Goal: Ask a question: Seek information or help from site administrators or community

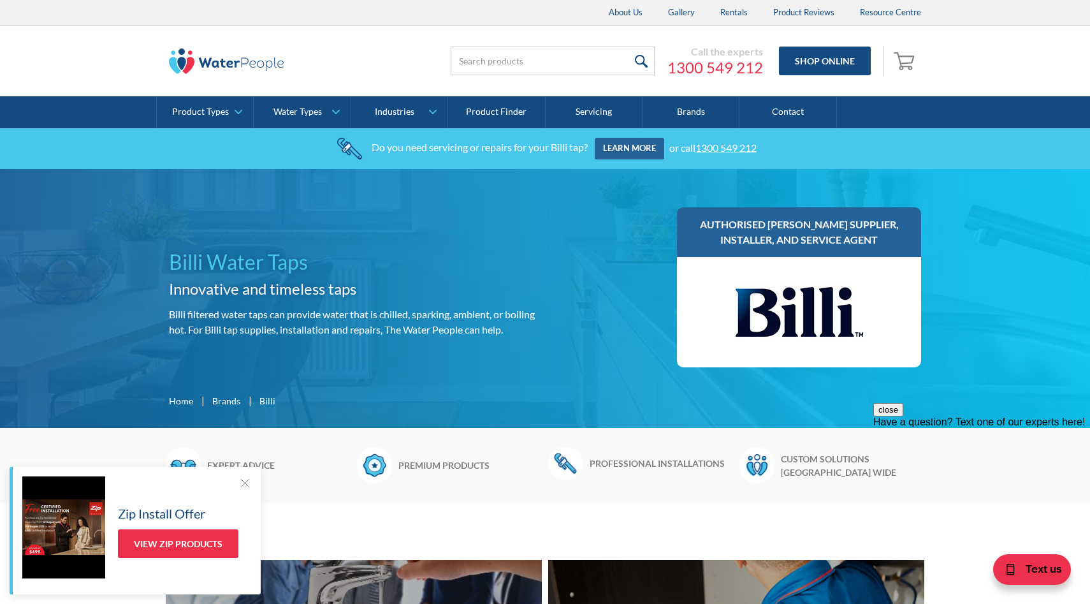
click at [252, 252] on h1 "Billi Water Taps" at bounding box center [354, 262] width 371 height 31
click at [809, 64] on link "Shop Online" at bounding box center [825, 61] width 92 height 29
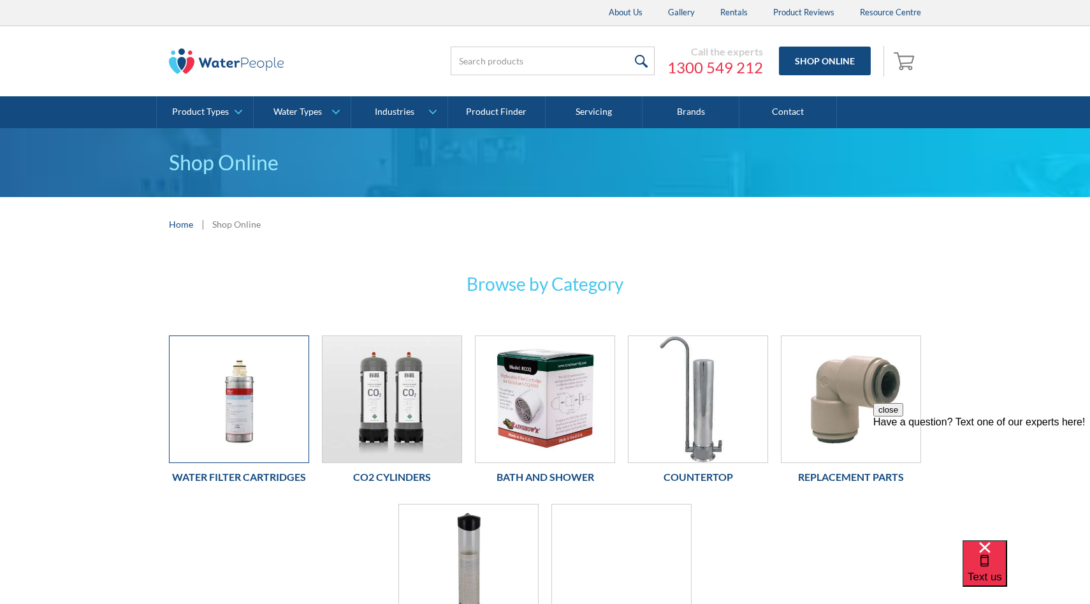
click at [242, 399] on img at bounding box center [239, 399] width 139 height 126
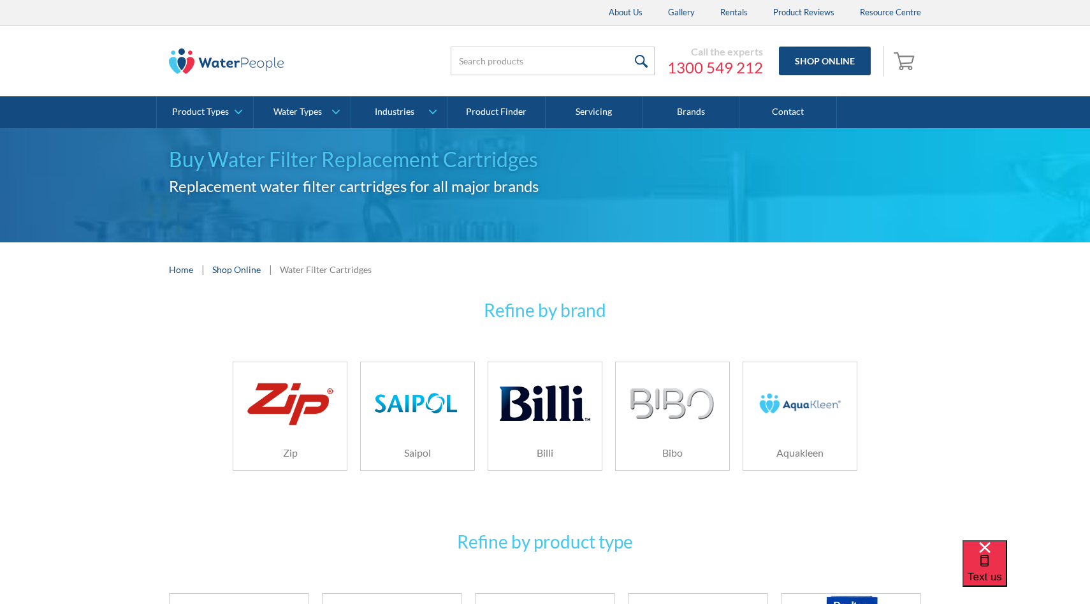
click at [551, 430] on img at bounding box center [545, 403] width 91 height 61
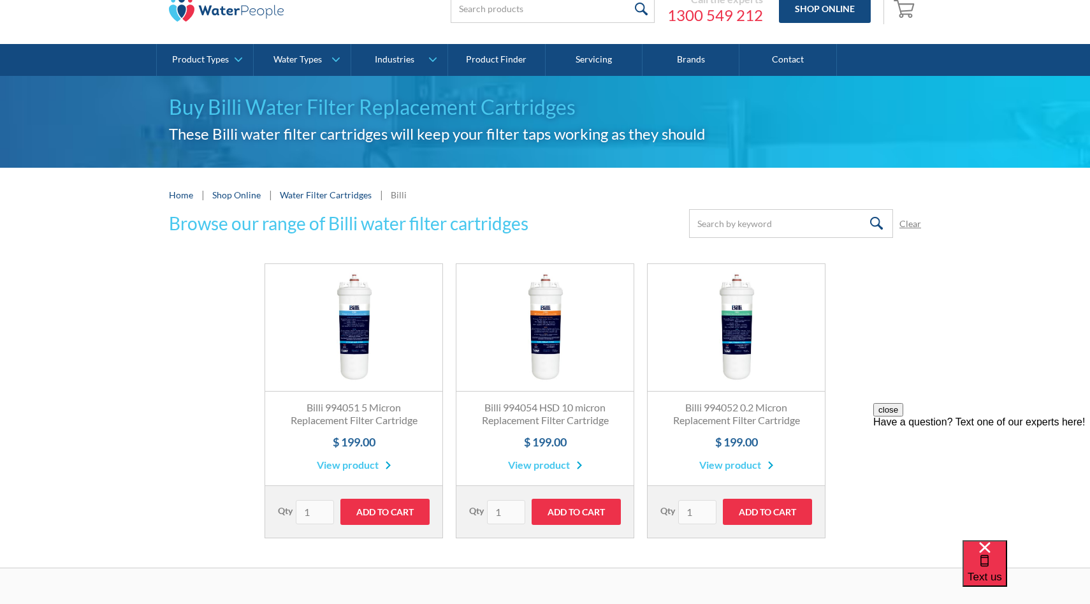
scroll to position [50, 0]
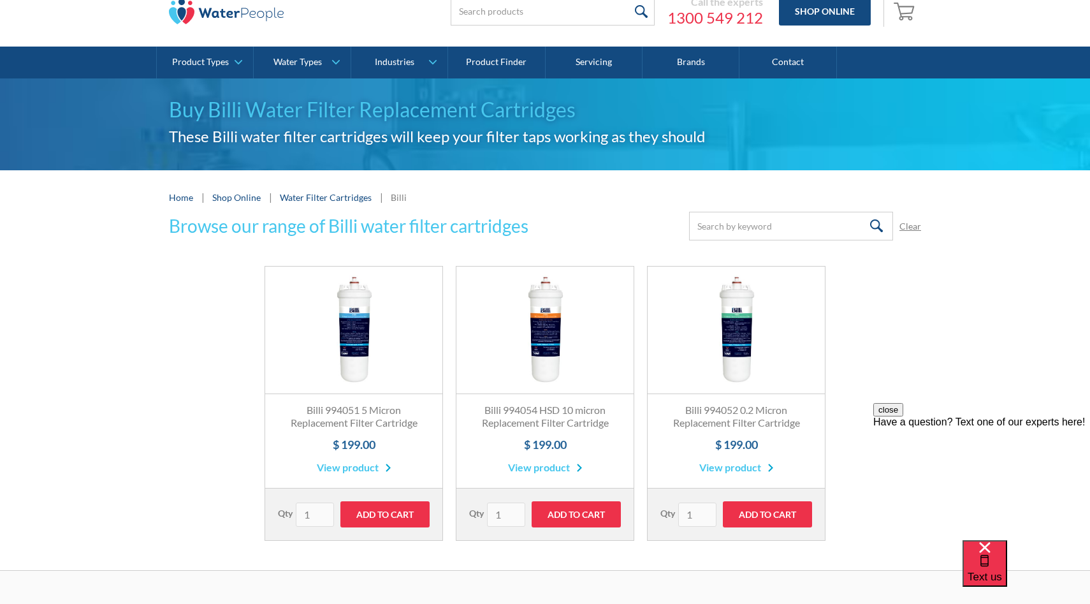
click at [330, 465] on link "View product" at bounding box center [354, 467] width 75 height 15
click at [534, 470] on link "View product" at bounding box center [545, 467] width 75 height 15
click at [1002, 567] on div "Text us" at bounding box center [985, 563] width 34 height 43
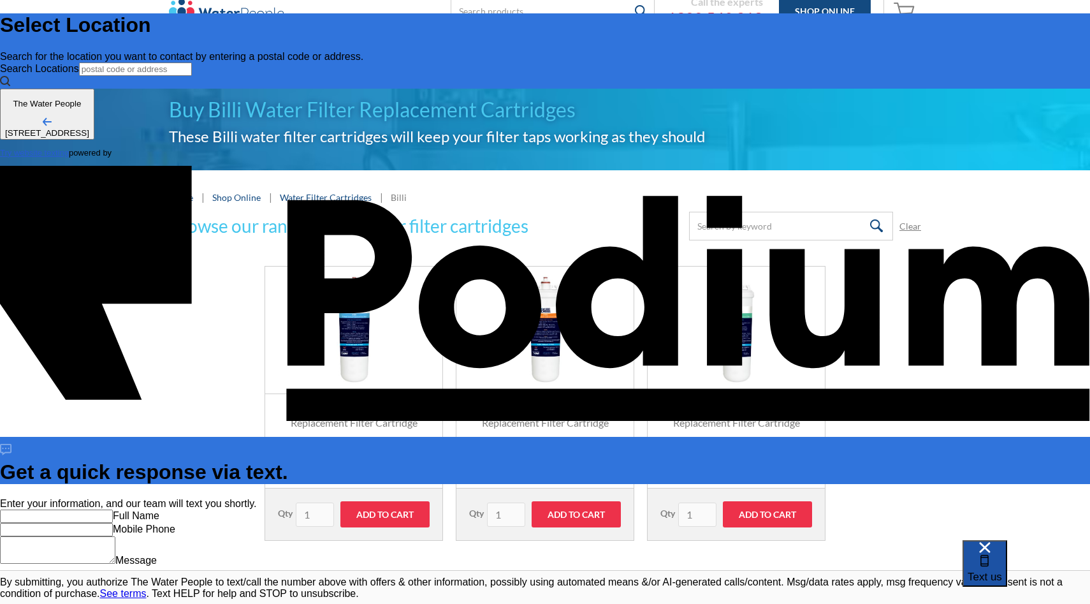
scroll to position [0, 0]
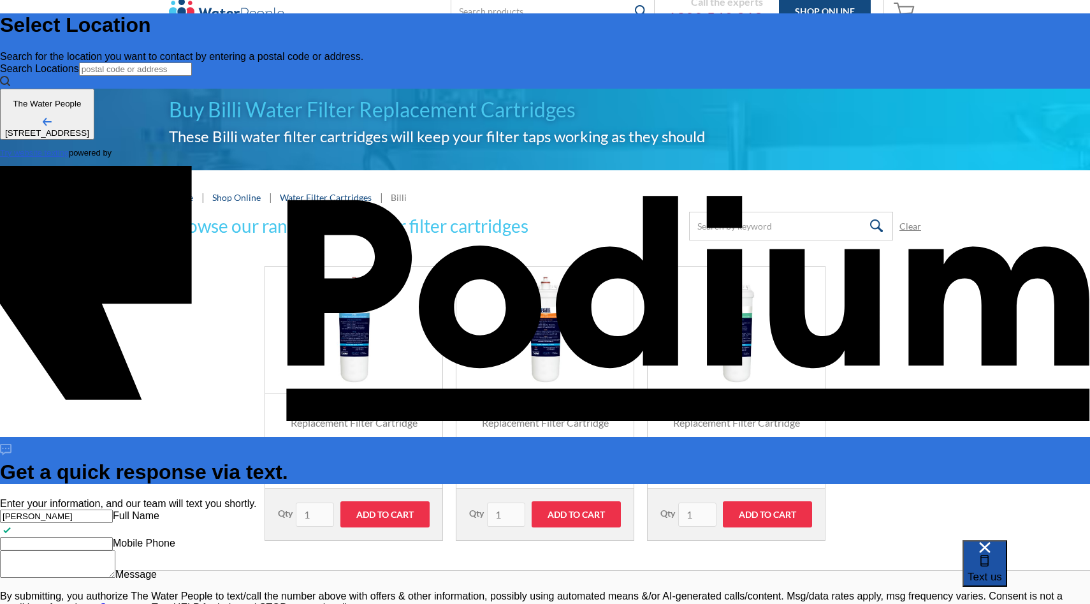
type input "Samantha Houston"
type Phone "+61 414 687 866"
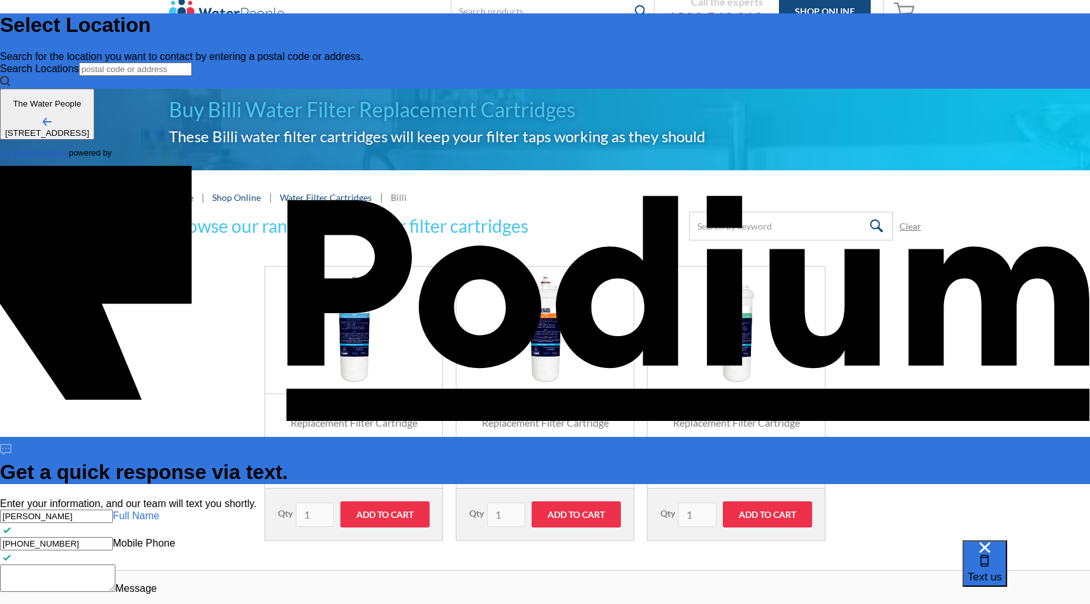
type input "Samantha Houston"
click at [933, 509] on div "Samantha Houston Full Name +61 414 687 866 Mobile Phone Message" at bounding box center [545, 551] width 1090 height 85
click at [115, 564] on textarea "Message" at bounding box center [57, 577] width 115 height 27
type textarea "H"
type textarea "x"
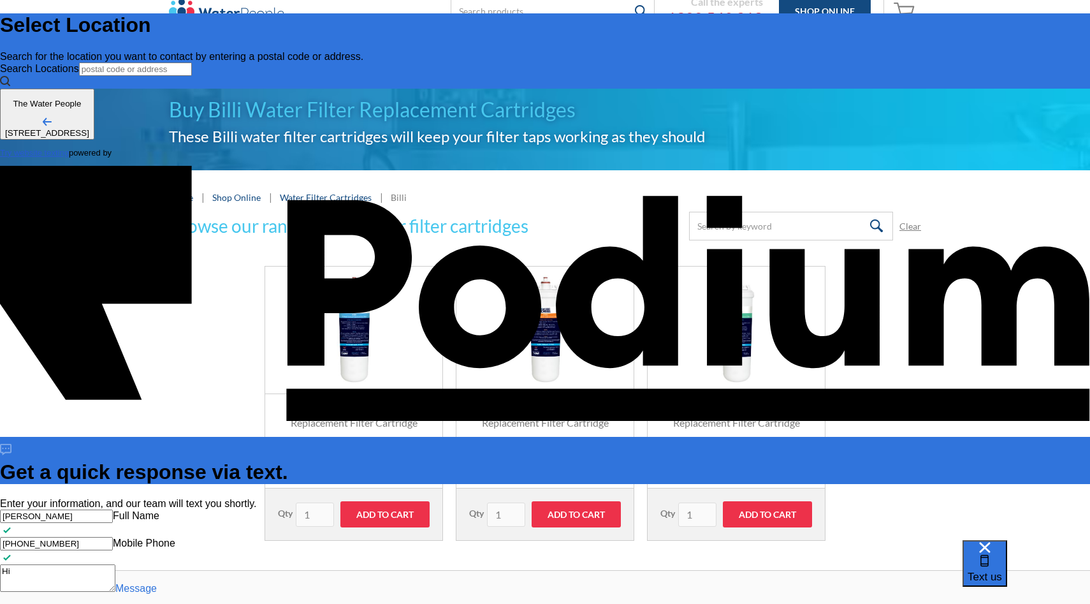
type textarea "Hi"
type textarea "x"
type textarea "Hi can"
type textarea "x"
type textarea "Hi can y"
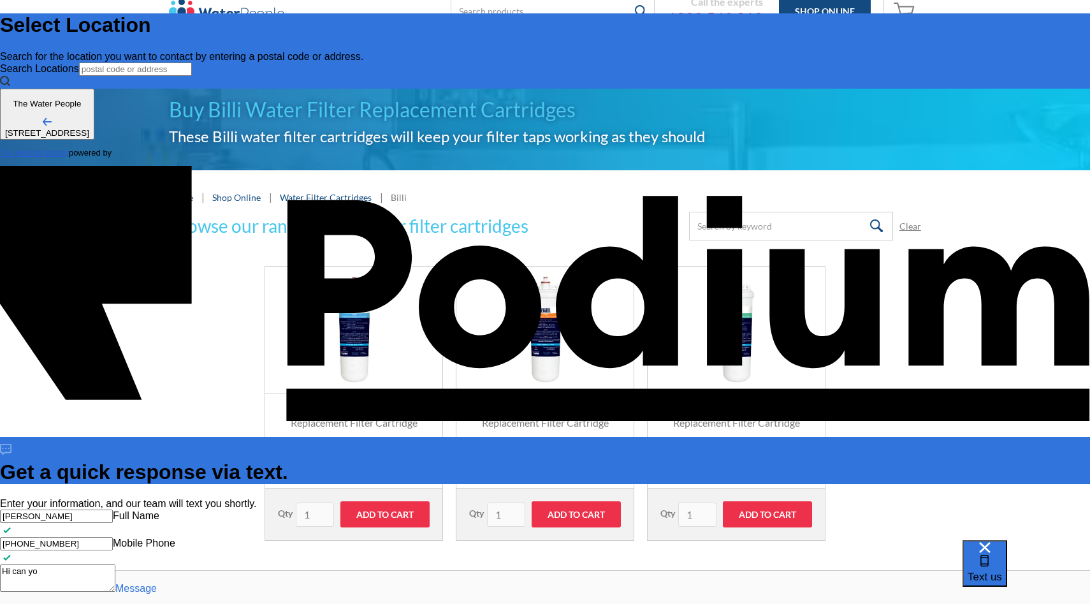
type textarea "Hi can you"
type textarea "x"
type textarea "Hi can you te"
type textarea "x"
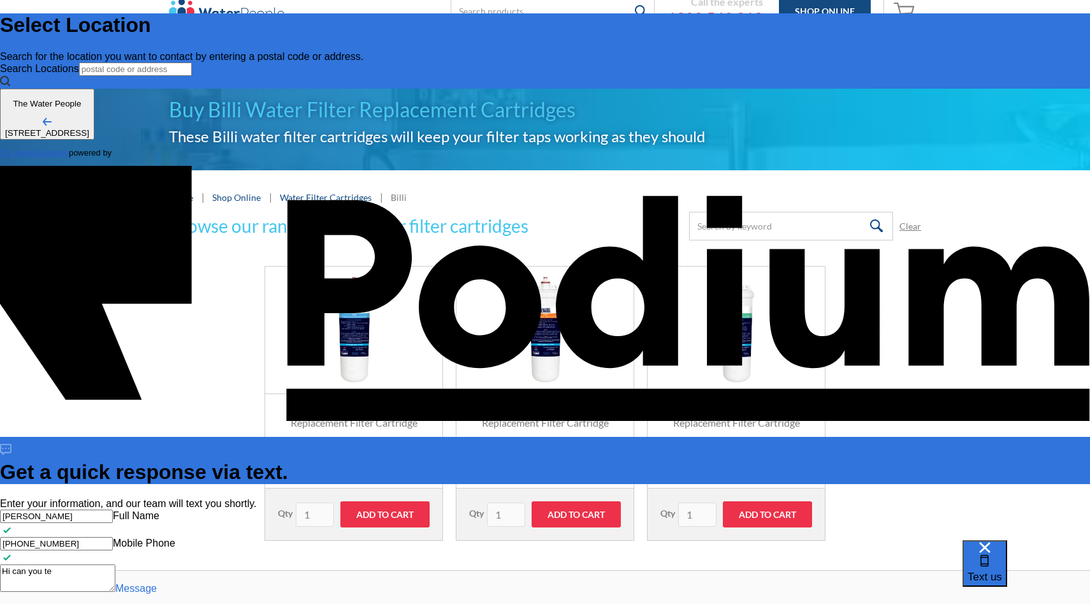
type textarea "Hi can you tel"
type textarea "x"
type textarea "Hi can you tell"
type textarea "Hi can you tell m"
type textarea "x"
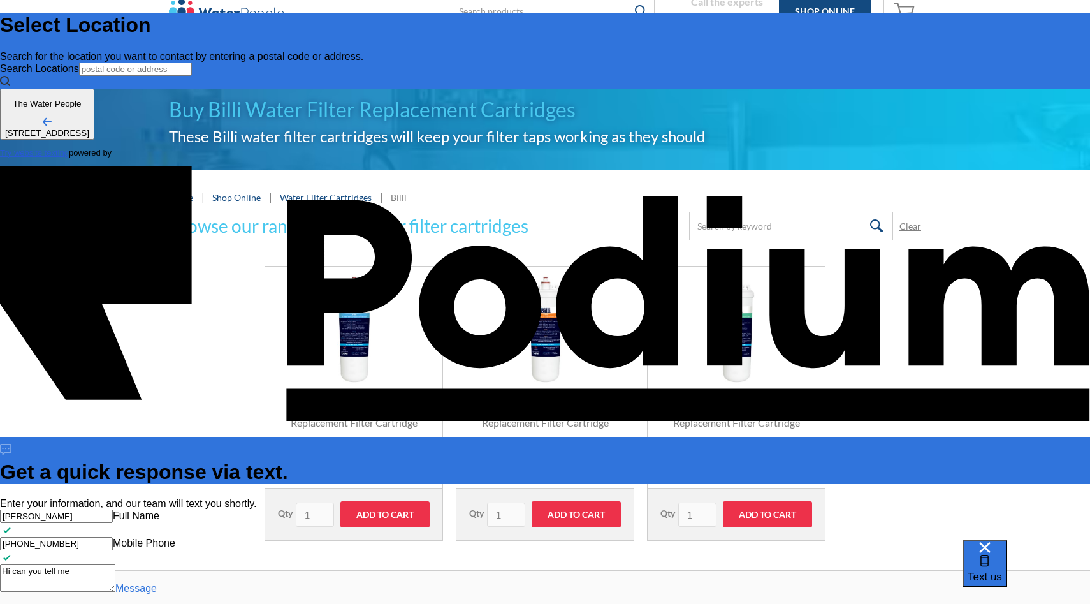
type textarea "x"
type textarea "Hi can you tell me"
type textarea "x"
type textarea "Hi can you tell me wh"
type textarea "x"
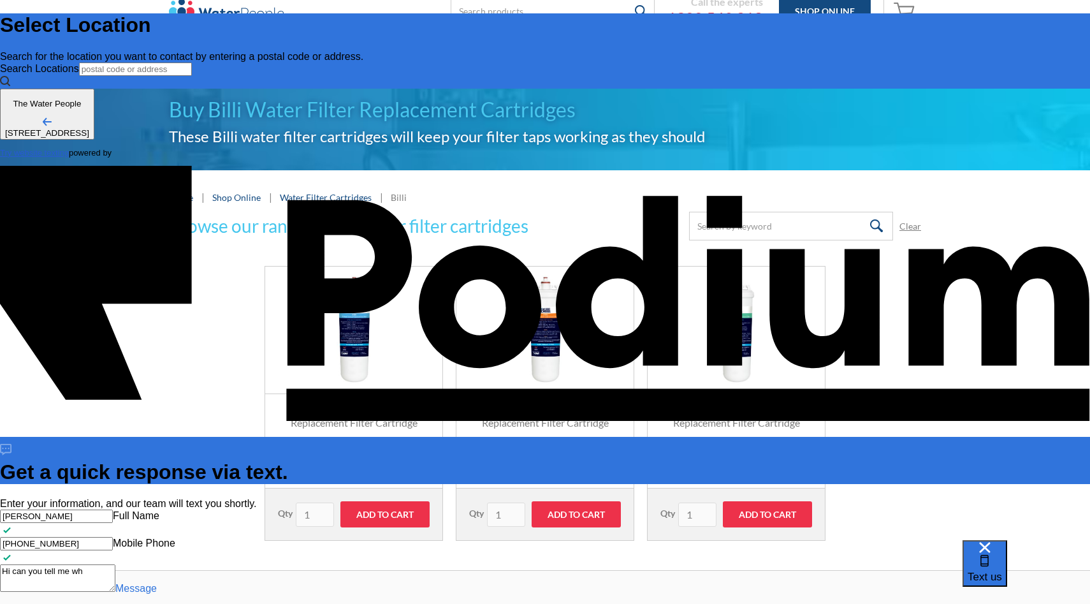
type textarea "Hi can you tell me whi"
type textarea "x"
type textarea "Hi can you tell me which"
type textarea "x"
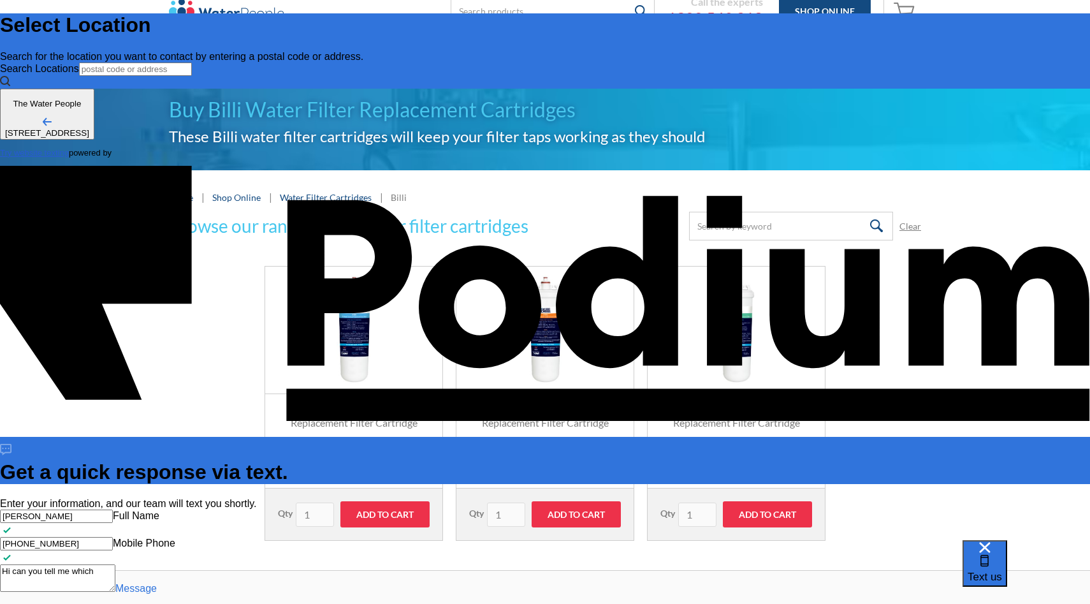
type textarea "x"
type textarea "Hi can you tell me which f"
type textarea "Hi can you tell me which fi"
type textarea "x"
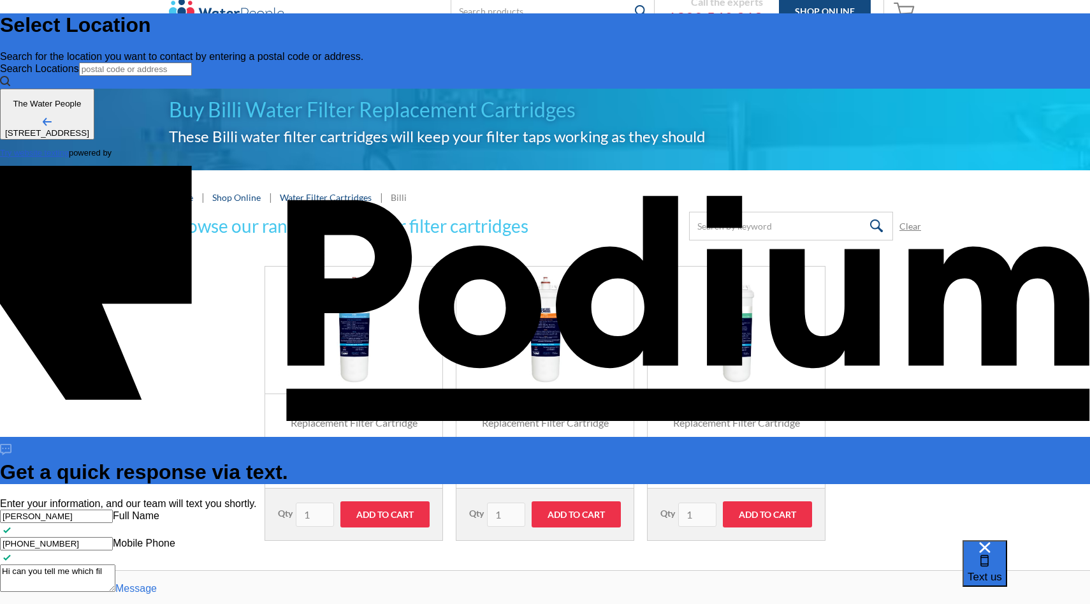
type textarea "Hi can you tell me which filt"
type textarea "x"
type textarea "Hi can you tell me which filter"
type textarea "x"
type textarea "Hi can you tell me which filter t"
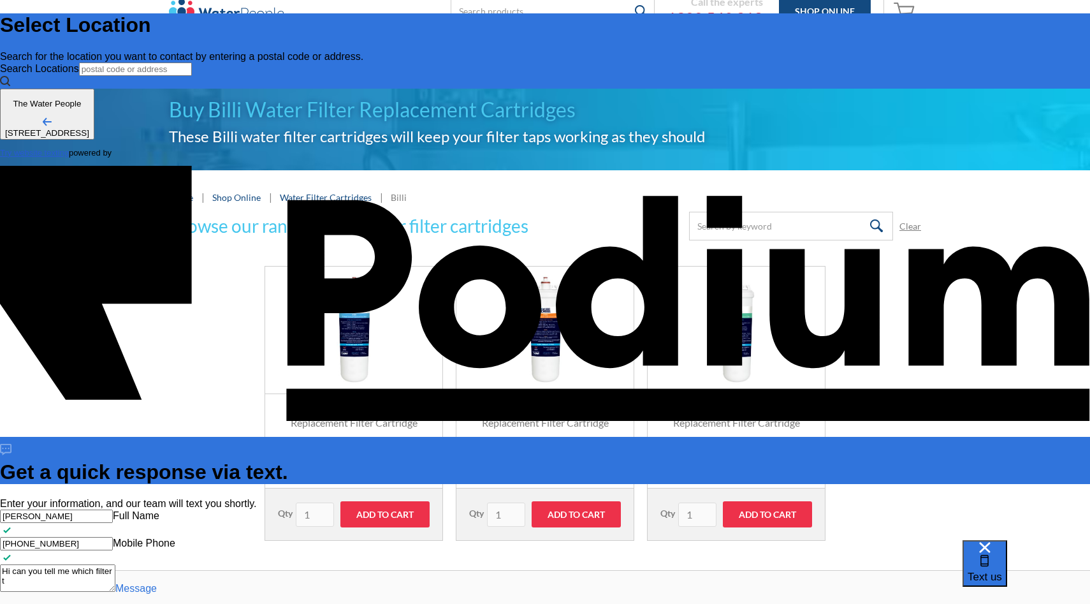
type textarea "x"
type textarea "Hi can you tell me which filter to"
type textarea "Hi can you tell me which filter to b"
type textarea "x"
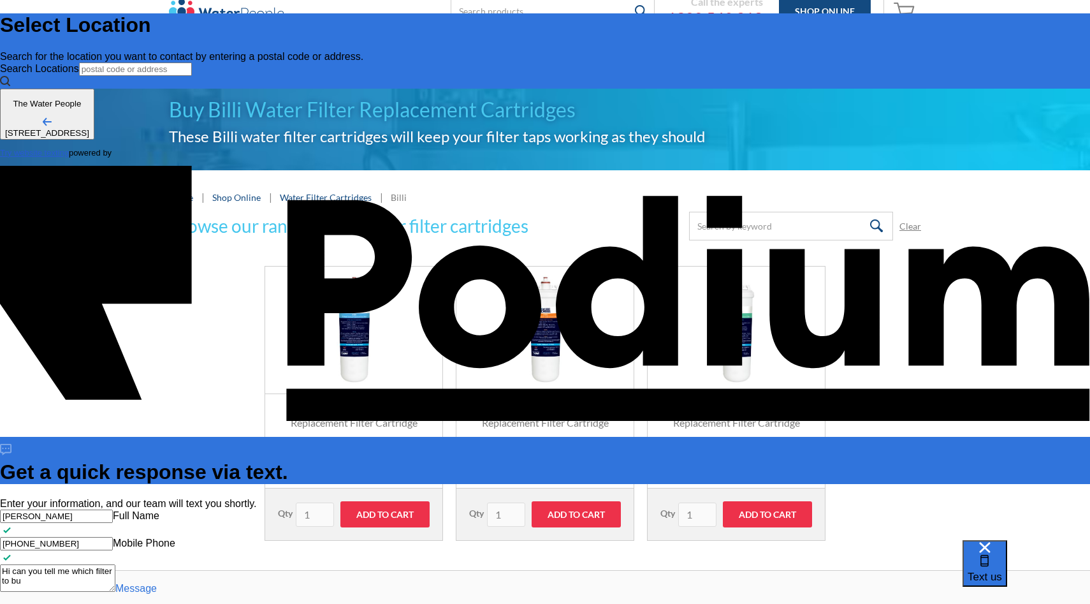
type textarea "Hi can you tell me which filter to buy"
type textarea "x"
type textarea "Hi can you tell me which filter to buy."
type textarea "x"
type textarea "Hi can you tell me which filter to buy. I"
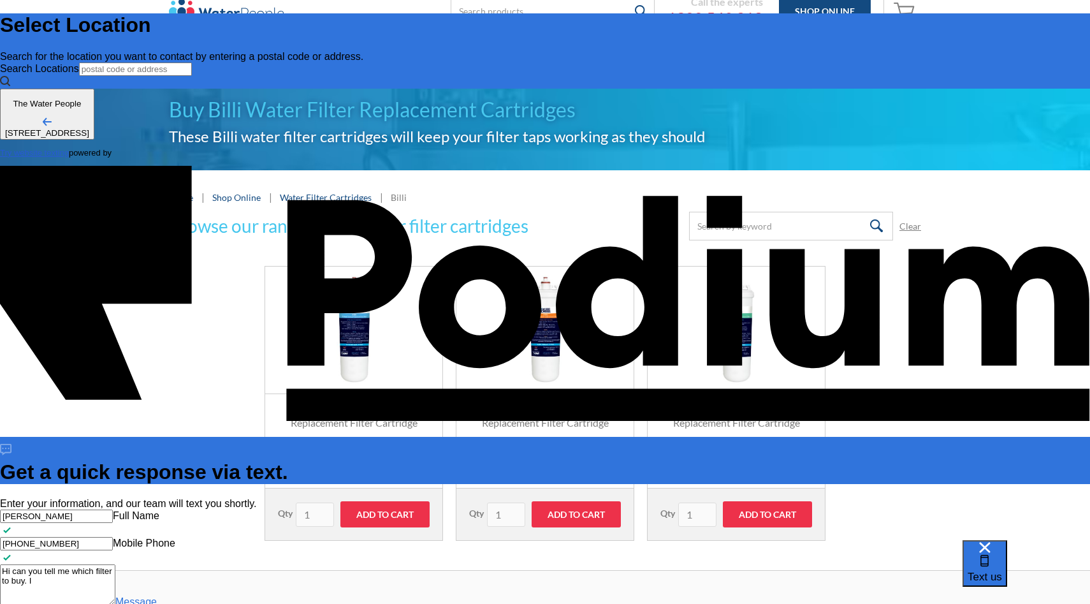
type textarea "Hi can you tell me which filter to buy. I"
type textarea "x"
type textarea "Hi can you tell me which filter to buy. I ha"
type textarea "x"
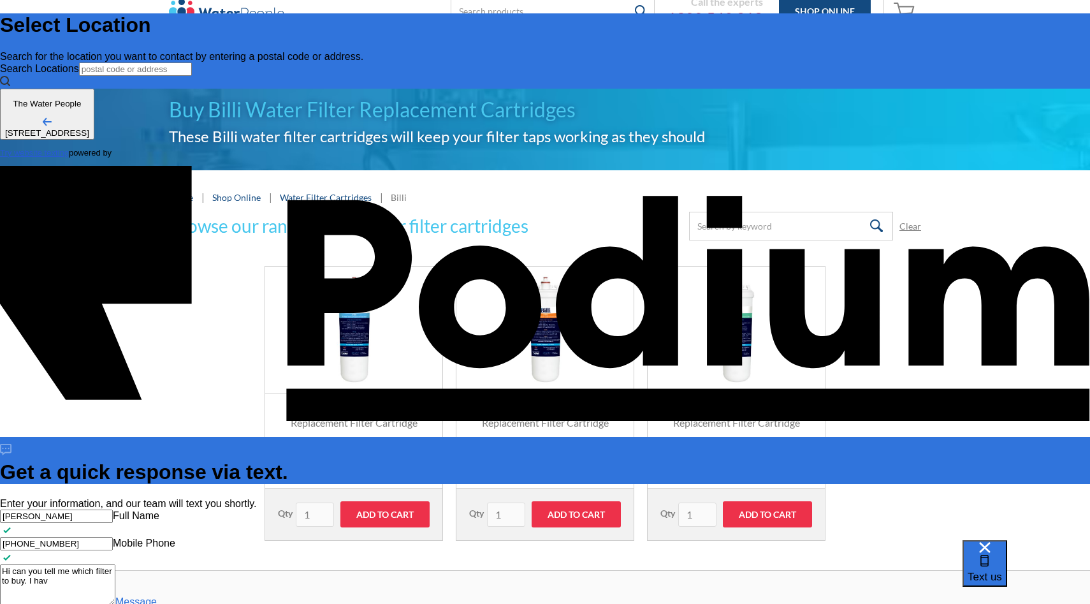
type textarea "Hi can you tell me which filter to buy. I have"
type textarea "x"
type textarea "Hi can you tell me which filter to buy. I have"
type textarea "x"
type textarea "Hi can you tell me which filter to buy. I have a"
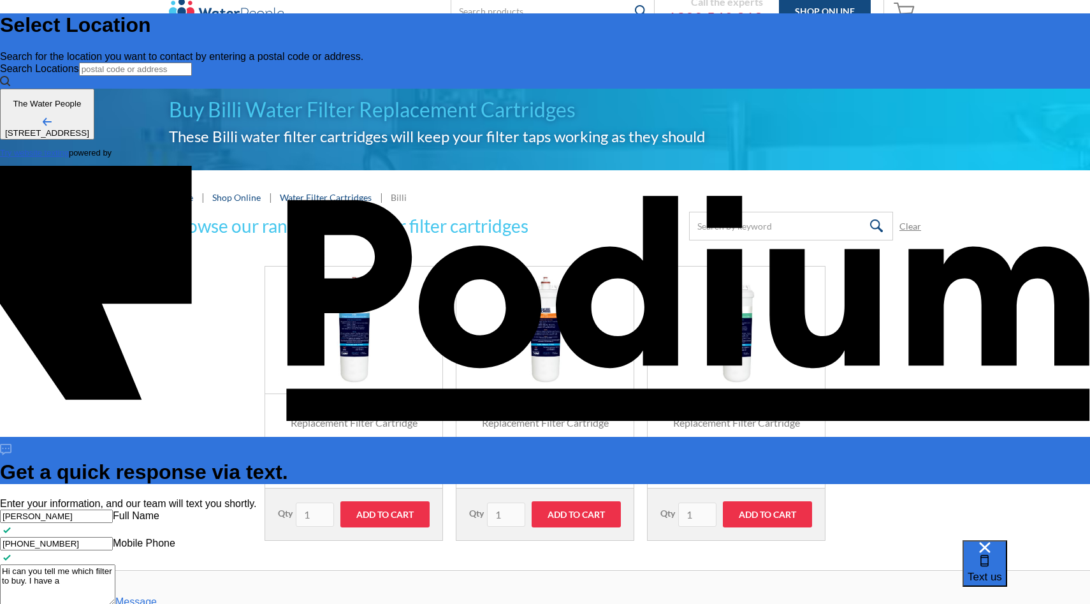
type textarea "x"
type textarea "Hi can you tell me which filter to buy. I have a Bi"
type textarea "x"
type textarea "Hi can you tell me which filter to buy. I have a Bil"
type textarea "Hi can you tell me which filter to buy. I have a Bill"
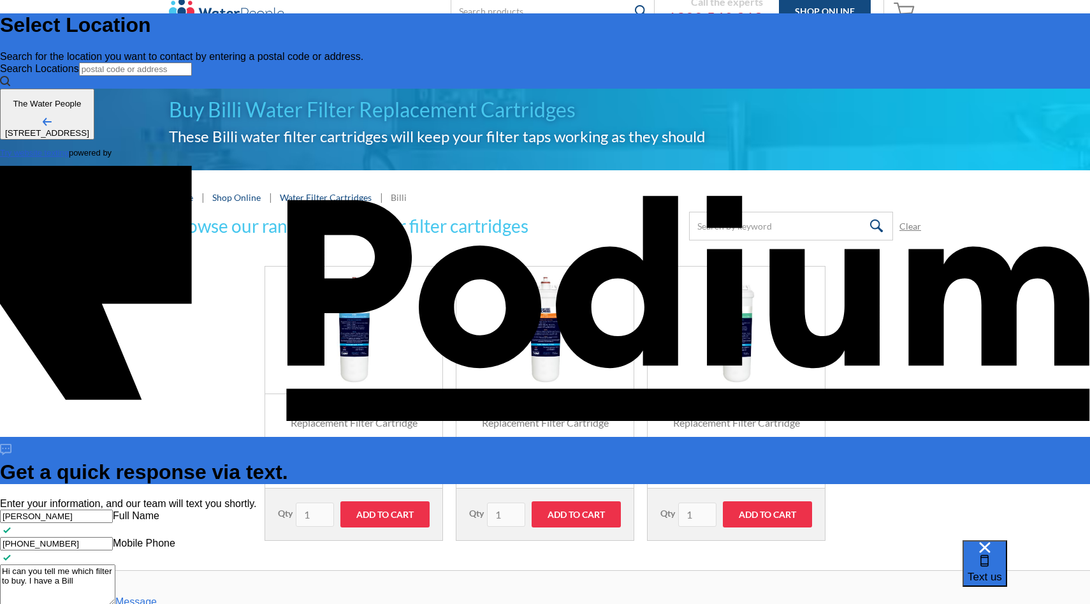
type textarea "x"
type textarea "Hi can you tell me which filter to buy. I have a Billi"
type textarea "x"
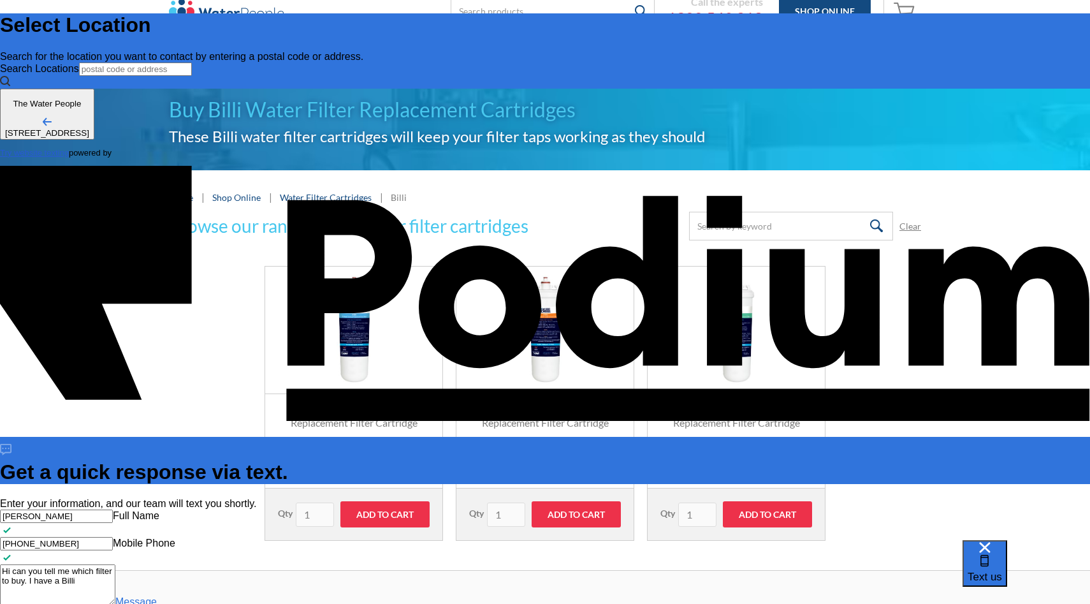
type textarea "Hi can you tell me which filter to buy. I have a Billi B"
type textarea "x"
type textarea "Hi can you tell me which filter to buy. I have a Billi B-4"
type textarea "x"
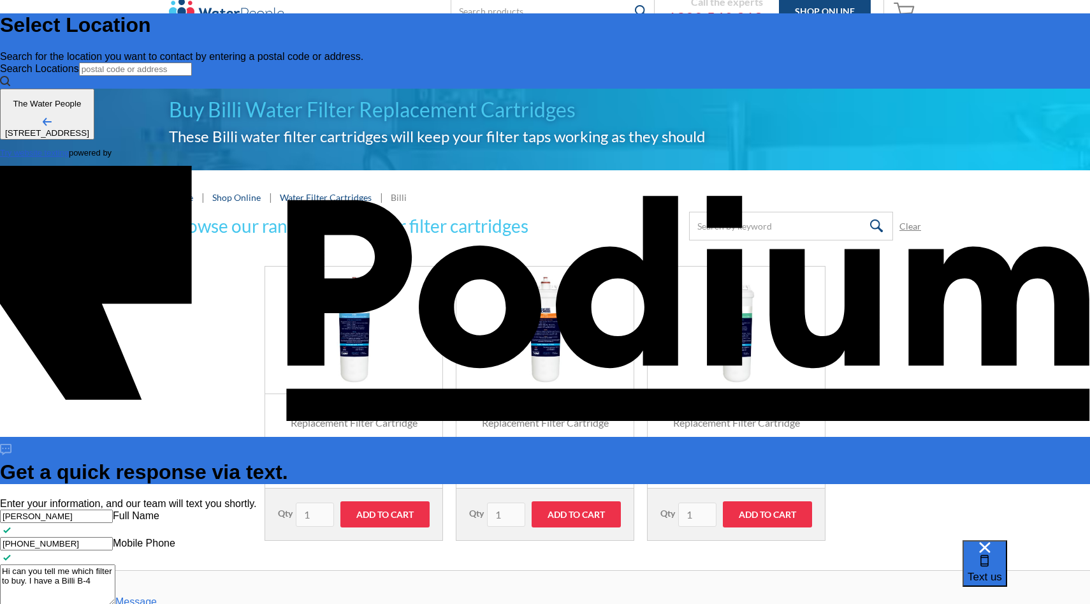
type textarea "Hi can you tell me which filter to buy. I have a Billi B-40"
type textarea "Hi can you tell me which filter to buy. I have a Billi B-400"
type textarea "x"
type textarea "Hi can you tell me which filter to buy. I have a Billi B-4000"
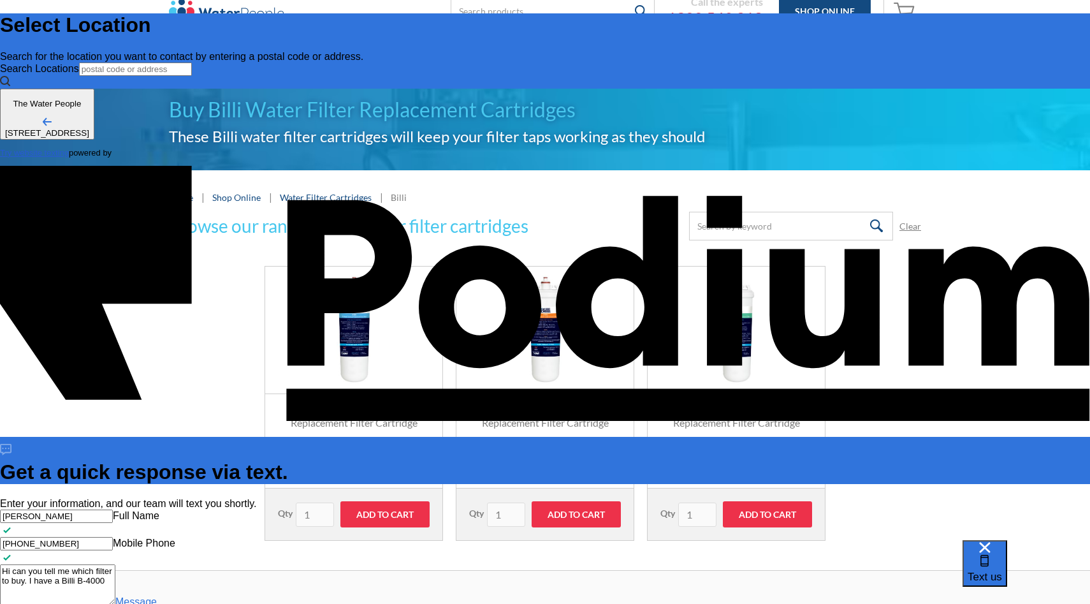
type textarea "Hi can you tell me which filter to buy. I have a Billi B-4000."
type textarea "x"
type textarea "Hi can you tell me which filter to buy. I have a Billi B-4000."
type textarea "x"
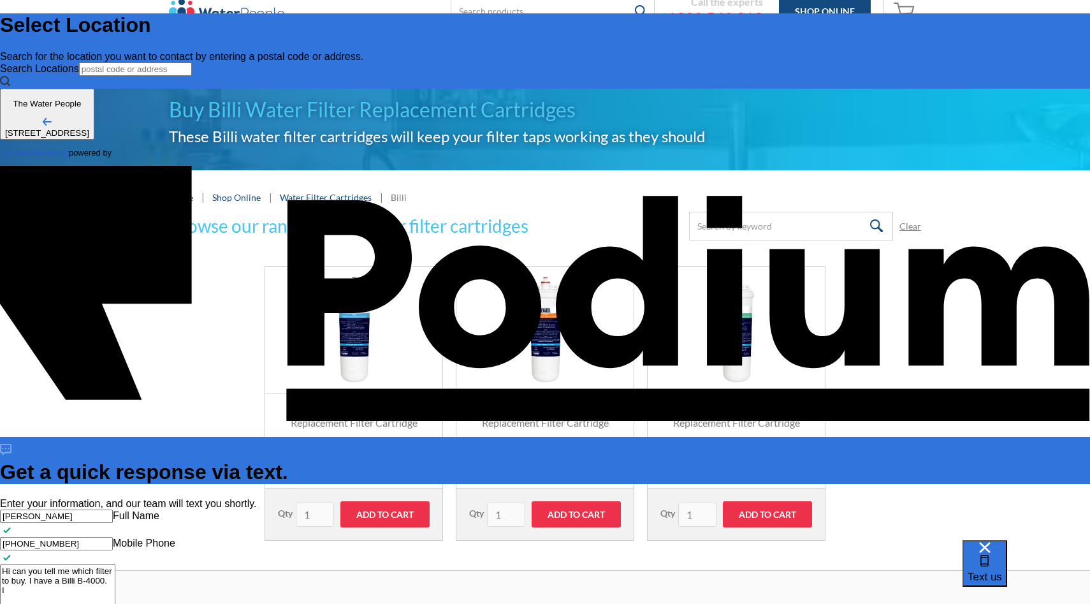
type textarea "Hi can you tell me which filter to buy. I have a Billi B-4000. I"
type textarea "Hi can you tell me which filter to buy. I have a Billi B-4000. I ha"
type textarea "x"
type textarea "Hi can you tell me which filter to buy. I have a Billi B-4000. I have"
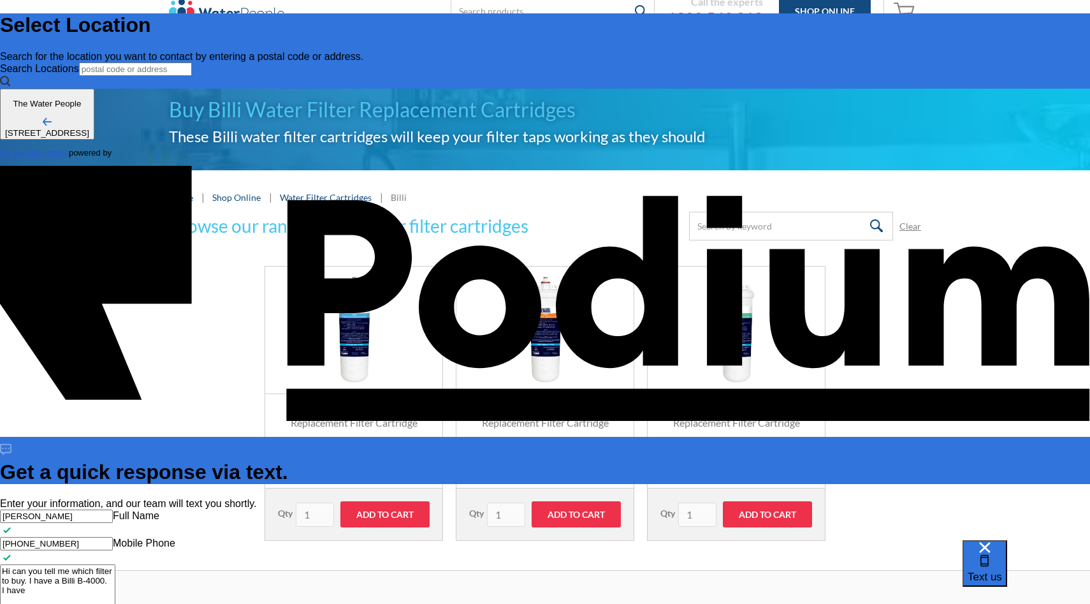
type textarea "x"
type textarea "Hi can you tell me which filter to buy. I have a Billi B-4000. I have b"
type textarea "x"
type textarea "Hi can you tell me which filter to buy. I have a Billi B-4000. I have bou"
type textarea "x"
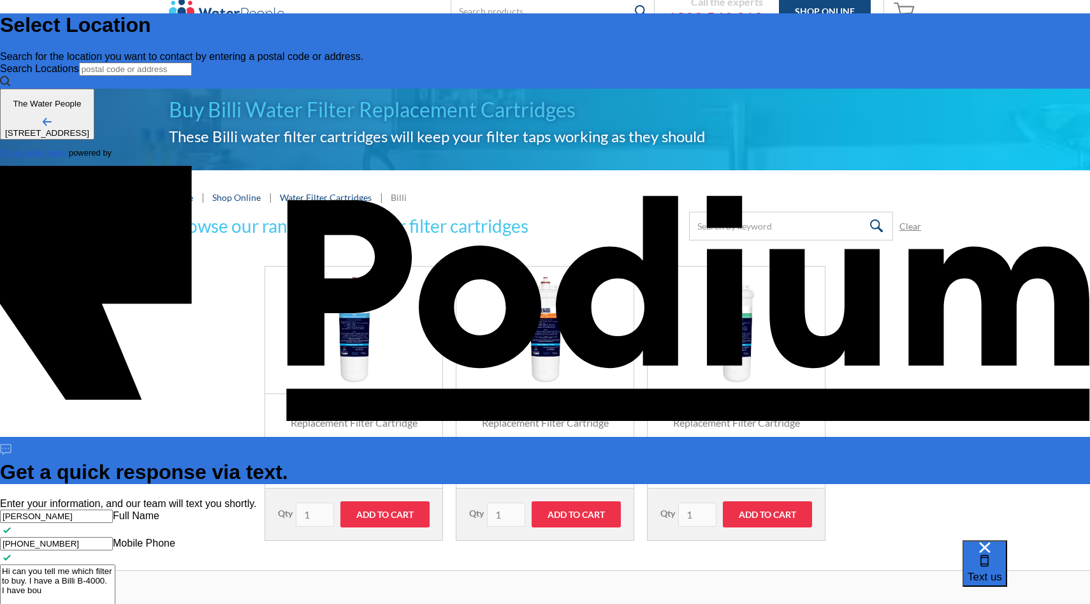
type textarea "Hi can you tell me which filter to buy. I have a Billi B-4000. I have boug"
type textarea "Hi can you tell me which filter to buy. I have a Billi B-4000. I have bought"
type textarea "x"
type textarea "Hi can you tell me which filter to buy. I have a Billi B-4000. I have bought"
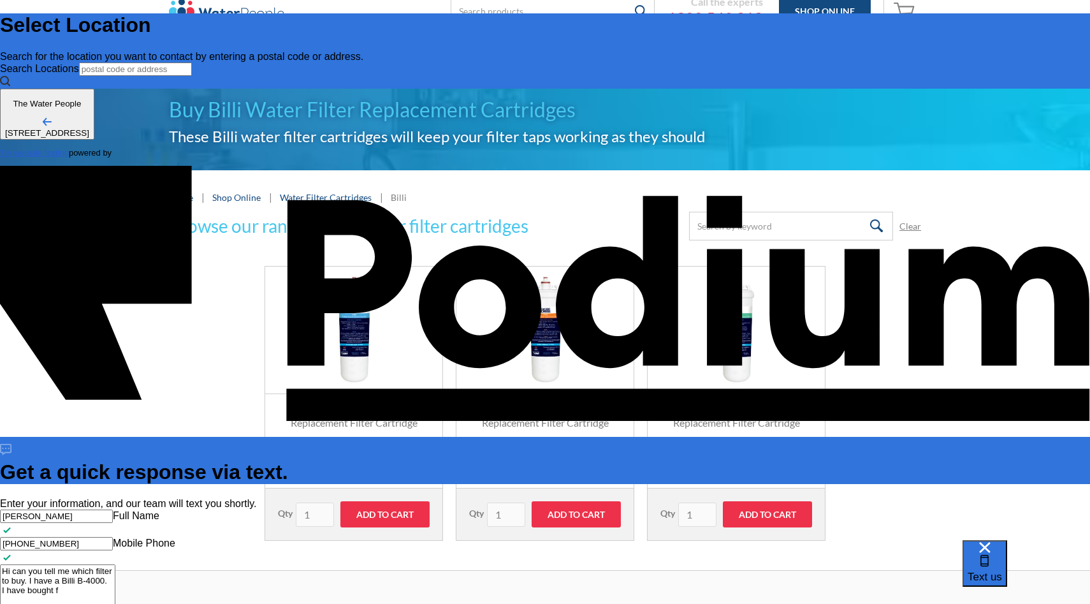
type textarea "x"
type textarea "Hi can you tell me which filter to buy. I have a Billi B-4000. I have bought fro"
type textarea "Hi can you tell me which filter to buy. I have a Billi B-4000. I have bought fr…"
type textarea "x"
type textarea "Hi can you tell me which filter to buy. I have a Billi B-4000. I have bought fr…"
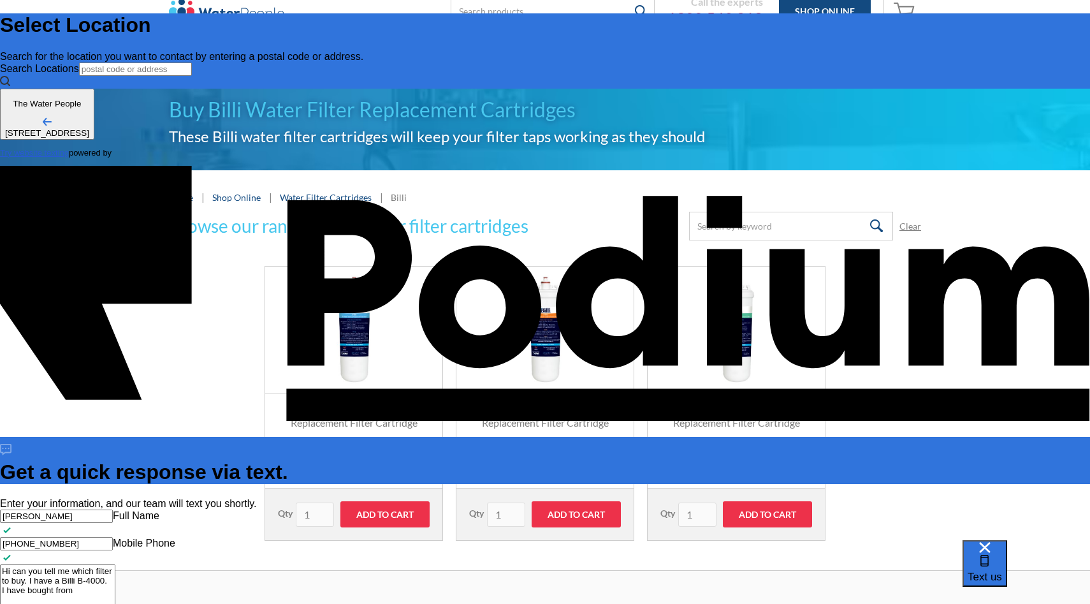
type textarea "x"
type textarea "Hi can you tell me which filter to buy. I have a Billi B-4000. I have bought fr…"
type textarea "x"
type textarea "Hi can you tell me which filter to buy. I have a Billi B-4000. I have bought fr…"
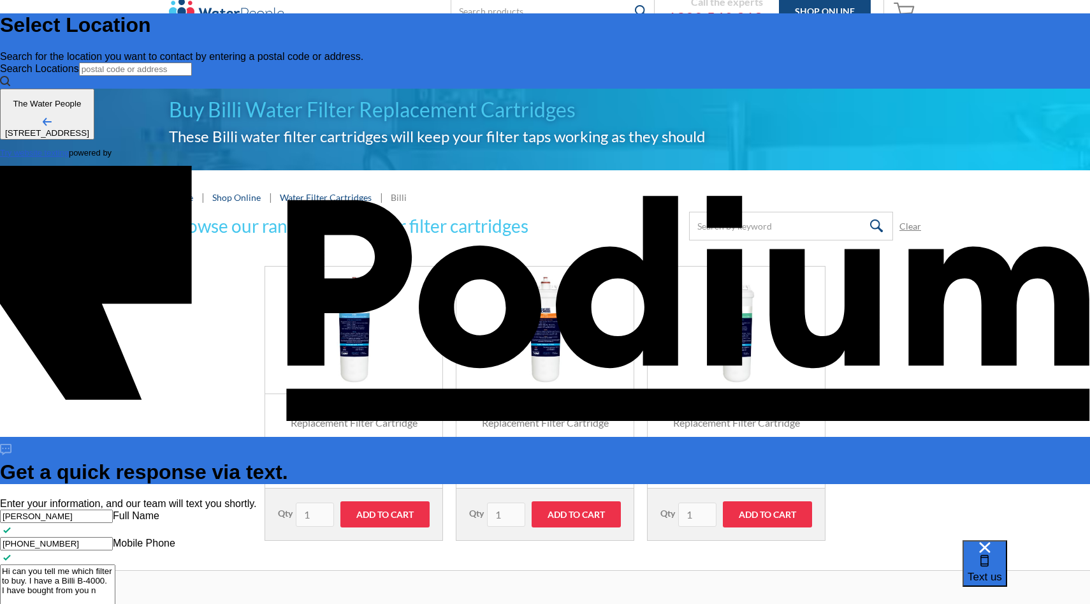
type textarea "Hi can you tell me which filter to buy. I have a Billi B-4000. I have bought fr…"
type textarea "x"
type textarea "Hi can you tell me which filter to buy. I have a Billi B-4000. I have bought fr…"
type textarea "x"
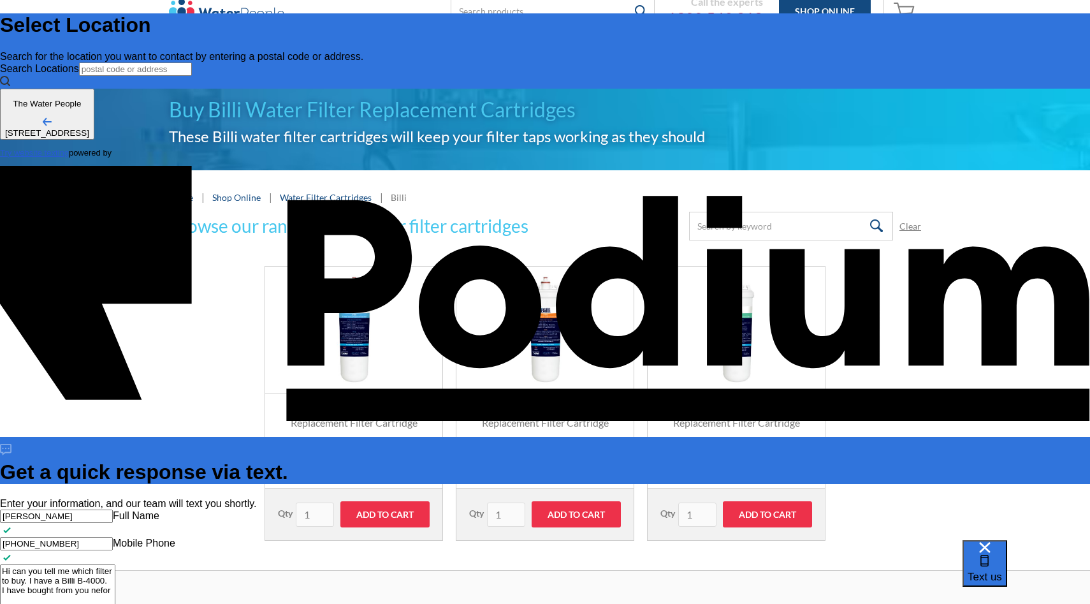
type textarea "Hi can you tell me which filter to buy. I have a Billi B-4000. I have bought fr…"
type textarea "x"
type textarea "Hi can you tell me which filter to buy. I have a Billi B-4000. I have bought fr…"
type textarea "x"
type textarea "Hi can you tell me which filter to buy. I have a Billi B-4000. I have bought fr…"
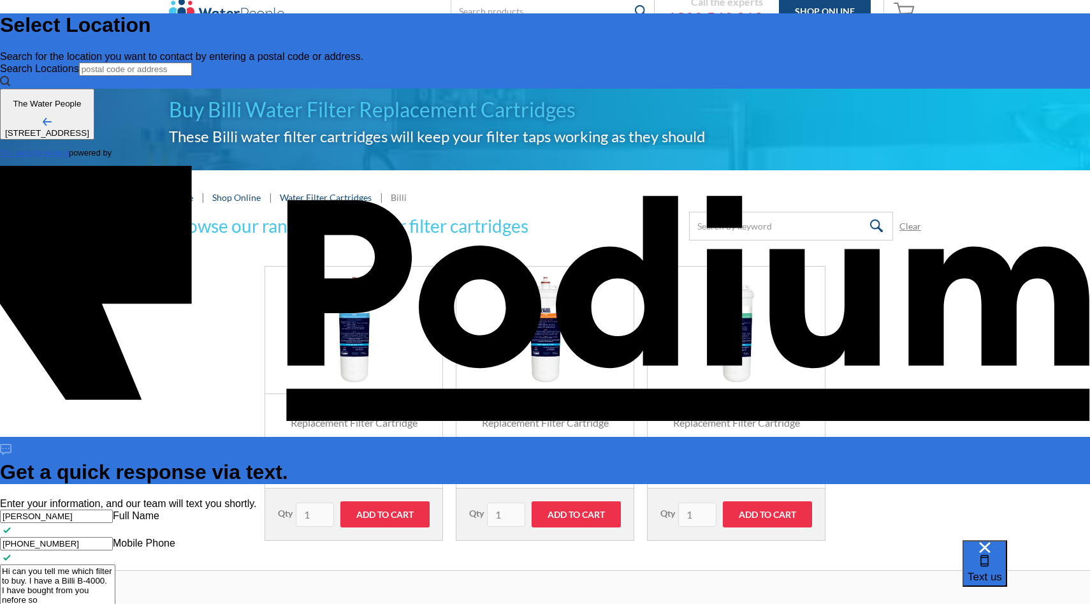
type textarea "x"
type textarea "Hi can you tell me which filter to buy. I have a Billi B-4000. I have bought fr…"
type textarea "x"
type textarea "Hi can you tell me which filter to buy. I have a Billi B-4000. I have bought fr…"
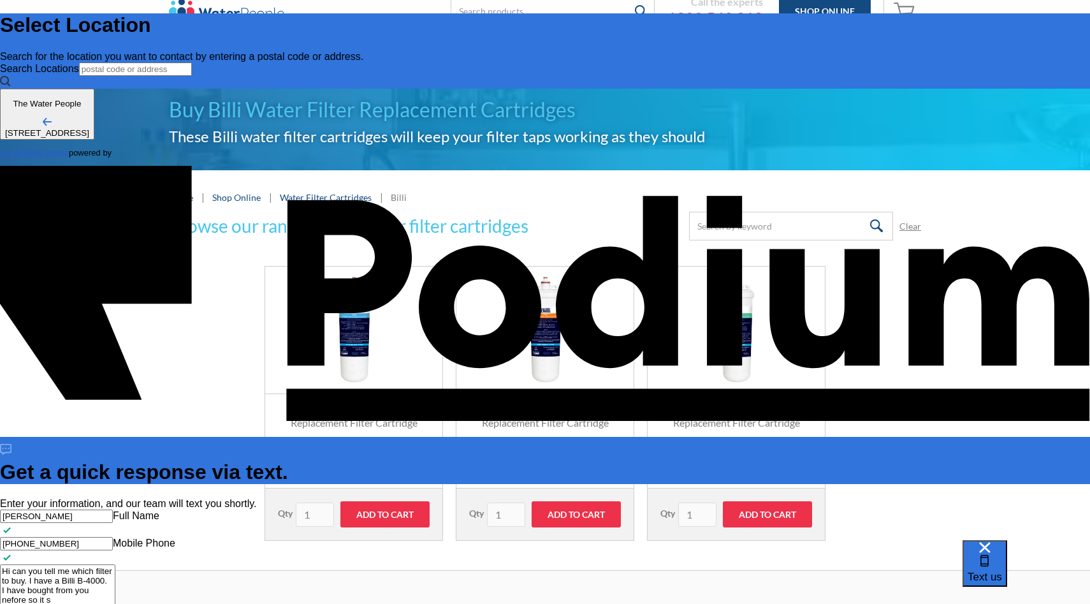
type textarea "x"
type textarea "Hi can you tell me which filter to buy. I have a Billi B-4000. I have bought fr…"
type textarea "x"
type textarea "Hi can you tell me which filter to buy. I have a Billi B-4000. I have bought fr…"
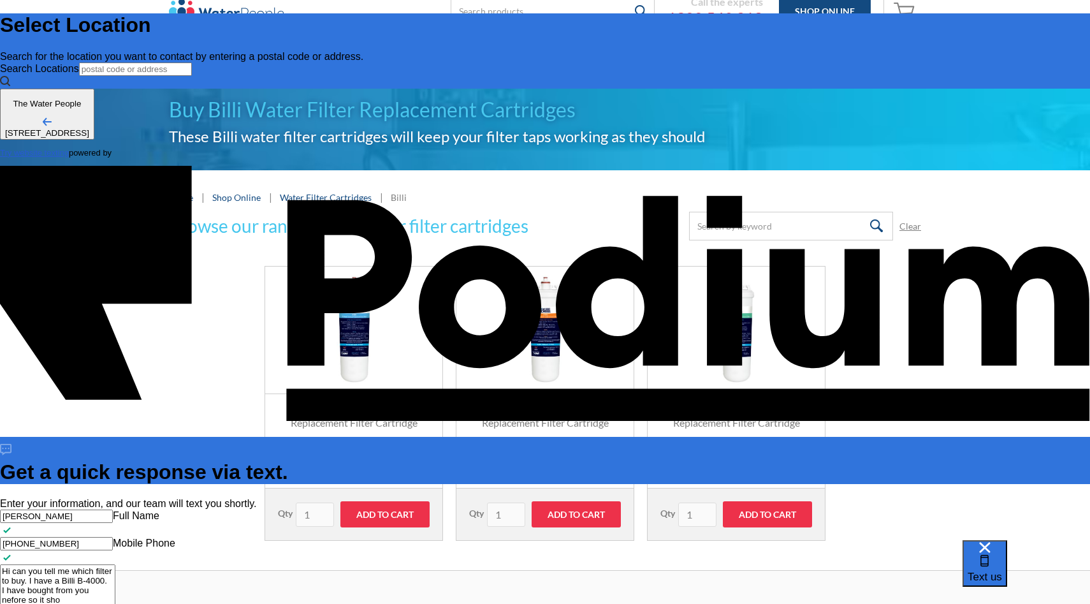
type textarea "x"
type textarea "Hi can you tell me which filter to buy. I have a Billi B-4000. I have bought fr…"
type textarea "x"
type textarea "Hi can you tell me which filter to buy. I have a Billi B-4000. I have bought fr…"
type textarea "x"
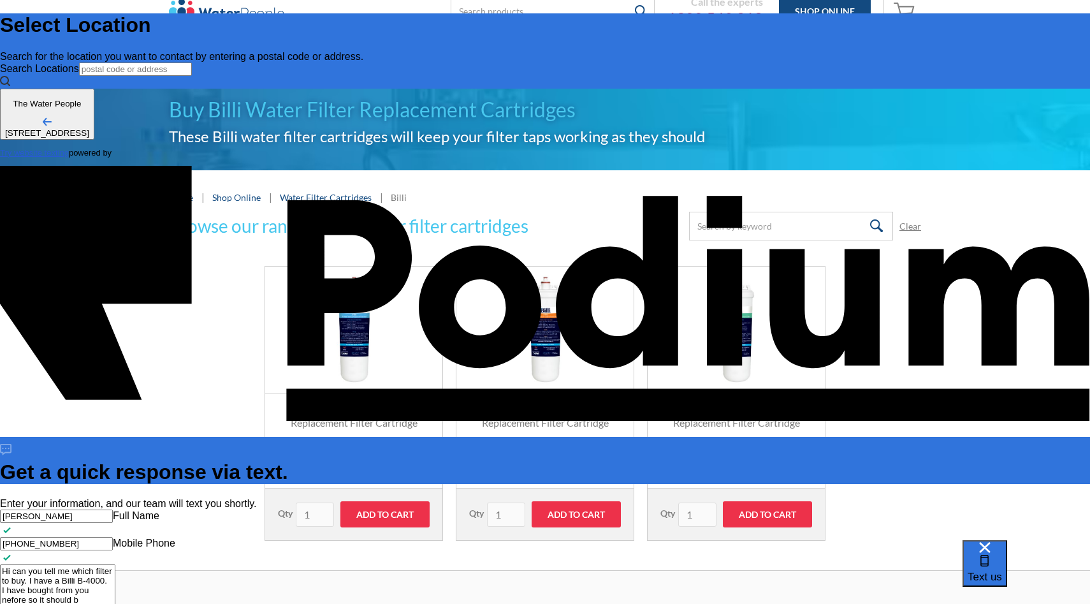
type textarea "Hi can you tell me which filter to buy. I have a Billi B-4000. I have bought fr…"
type textarea "x"
type textarea "Hi can you tell me which filter to buy. I have a Billi B-4000. I have bought fr…"
type textarea "x"
type textarea "Hi can you tell me which filter to buy. I have a Billi B-4000. I have bought fr…"
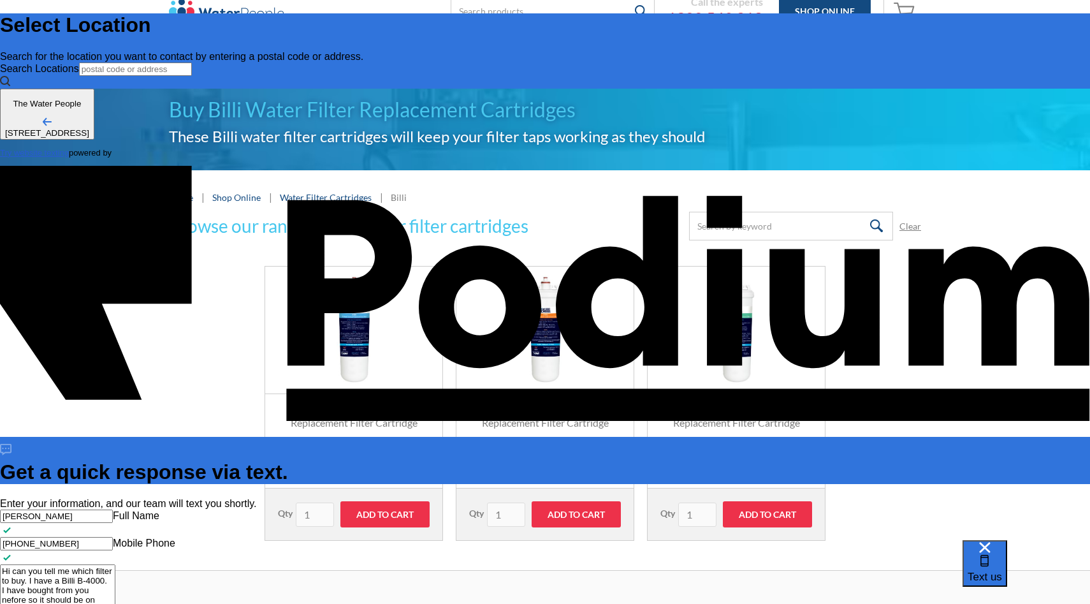
type textarea "x"
type textarea "Hi can you tell me which filter to buy. I have a Billi B-4000. I have bought fr…"
type textarea "x"
type textarea "Hi can you tell me which filter to buy. I have a Billi B-4000. I have bought fr…"
type textarea "x"
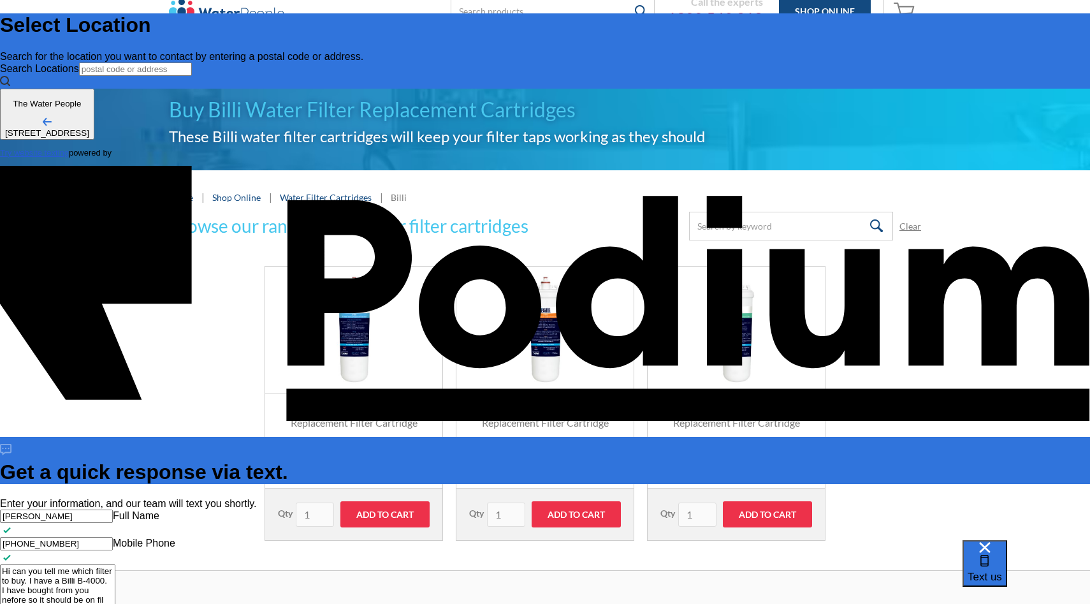
type textarea "Hi can you tell me which filter to buy. I have a Billi B-4000. I have bought fr…"
type textarea "x"
type textarea "Hi can you tell me which filter to buy. I have a Billi B-4000. I have bought fr…"
type textarea "x"
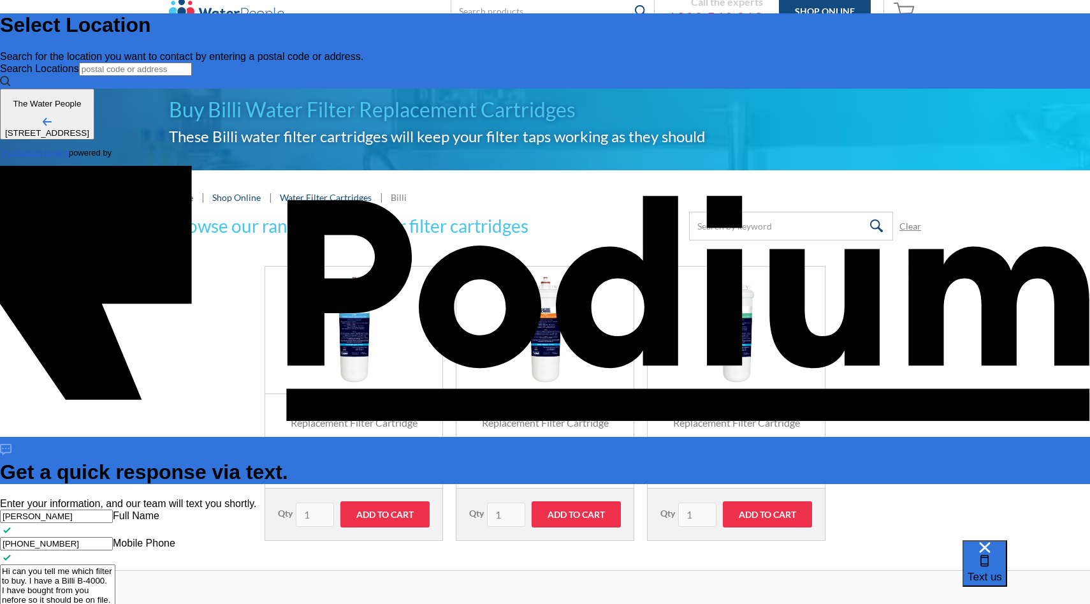
type textarea "x"
type textarea "Hi can you tell me which filter to buy. I have a Billi B-4000. I have bought fr…"
type textarea "x"
type textarea "Hi can you tell me which filter to buy. I have a Billi B-4000. I have bought fr…"
type textarea "x"
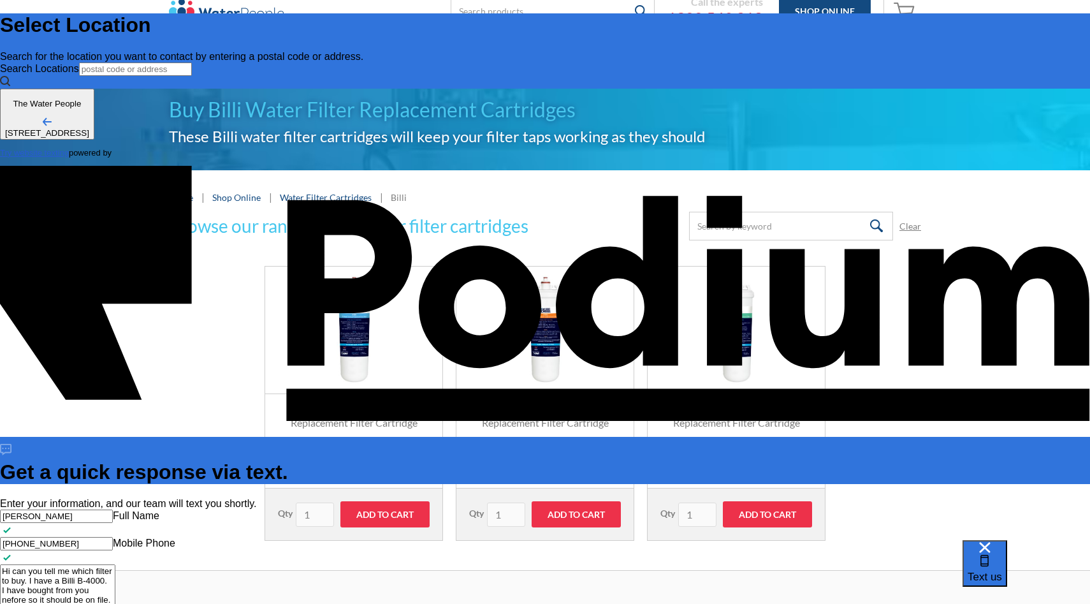
type textarea "Hi can you tell me which filter to buy. I have a Billi B-4000. I have bought fr…"
type textarea "x"
type textarea "Hi can you tell me which filter to buy. I have a Billi B-4000. I have bought fr…"
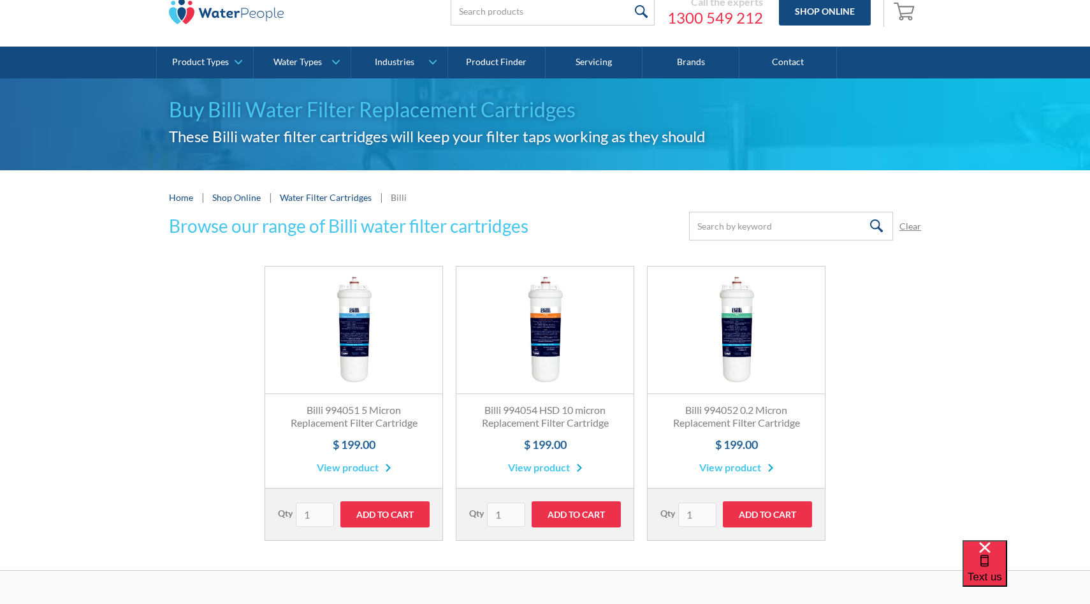
click at [752, 465] on link "View product" at bounding box center [737, 467] width 75 height 15
